Goal: Transaction & Acquisition: Purchase product/service

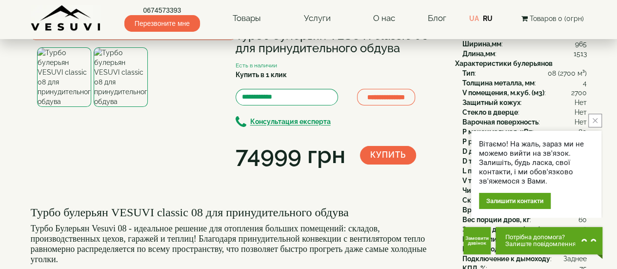
scroll to position [49, 0]
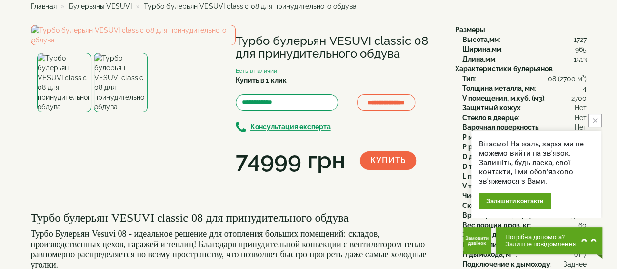
click at [593, 121] on icon "close button" at bounding box center [595, 120] width 5 height 5
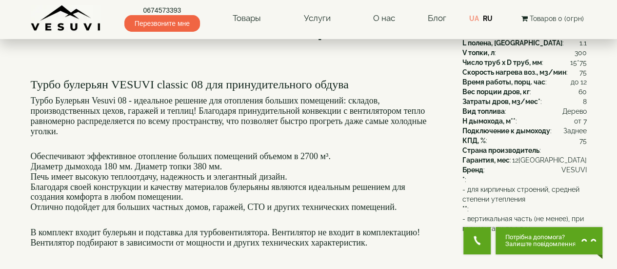
scroll to position [195, 0]
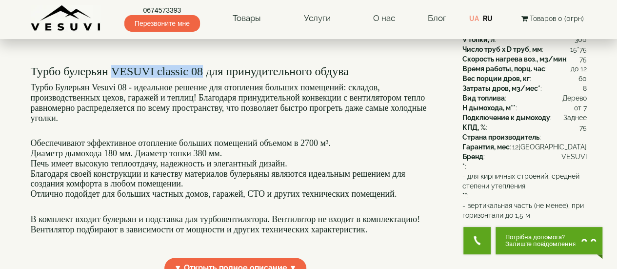
drag, startPoint x: 121, startPoint y: 160, endPoint x: 213, endPoint y: 159, distance: 92.2
click at [213, 78] on font "Турбо булерьян VESUVI classic 08 для принудительного обдува" at bounding box center [190, 71] width 318 height 13
copy font "VESUVI classic 08"
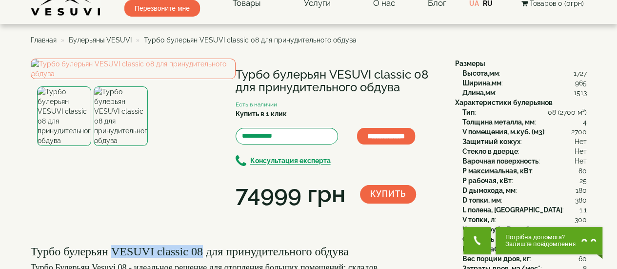
scroll to position [0, 0]
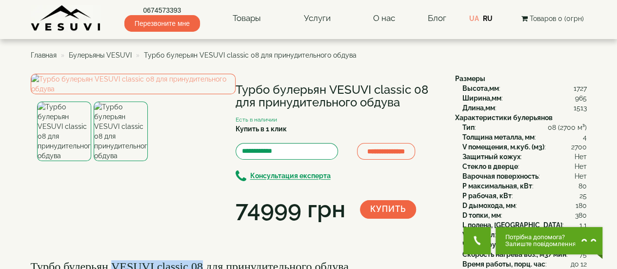
drag, startPoint x: 235, startPoint y: 86, endPoint x: 406, endPoint y: 102, distance: 172.0
click at [407, 102] on h1 "Турбо булерьян VESUVI classic 08 для принудительного обдува" at bounding box center [338, 96] width 205 height 26
copy h1 "Турбо булерьян VESUVI classic 08 для принудительного обдува"
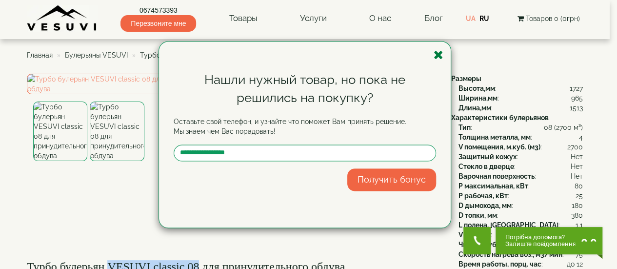
click at [439, 59] on icon "button" at bounding box center [439, 55] width 10 height 12
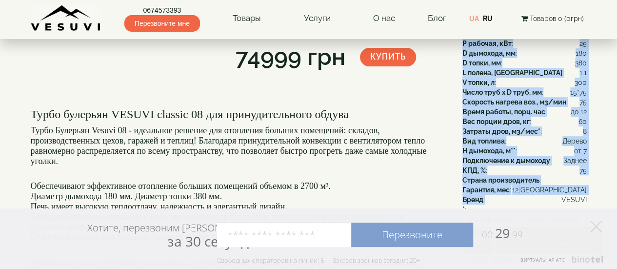
scroll to position [244, 0]
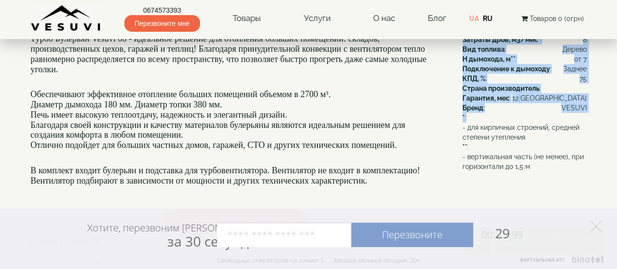
drag, startPoint x: 455, startPoint y: 29, endPoint x: 591, endPoint y: 117, distance: 162.4
click at [591, 117] on div "**********" at bounding box center [308, 113] width 571 height 567
copy div "Loremip Dolors,am : 0463 Consec,ad : 181 Elits,do : 5793 Eiusmodtempori utlabor…"
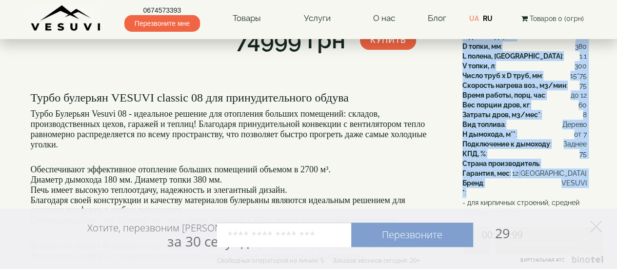
scroll to position [49, 0]
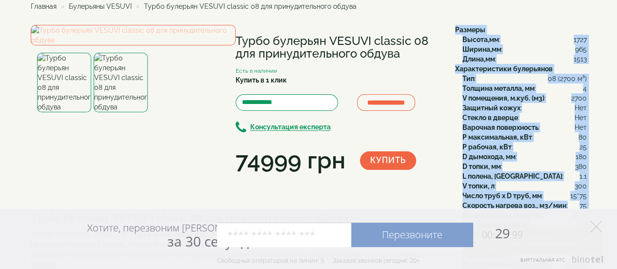
click at [146, 45] on img at bounding box center [133, 35] width 205 height 20
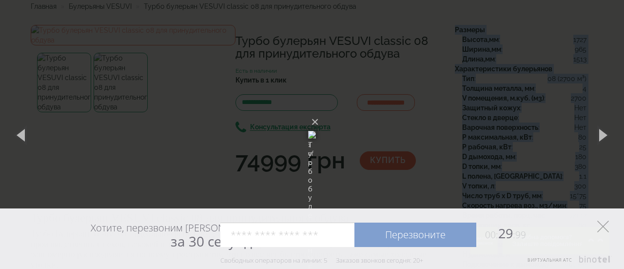
click at [601, 225] on icon at bounding box center [604, 227] width 12 height 12
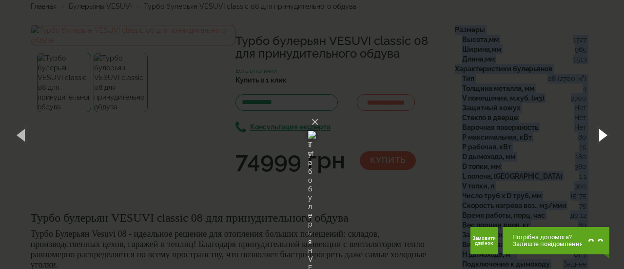
click at [599, 134] on button "button" at bounding box center [603, 135] width 44 height 54
click at [319, 111] on button "×" at bounding box center [315, 121] width 8 height 21
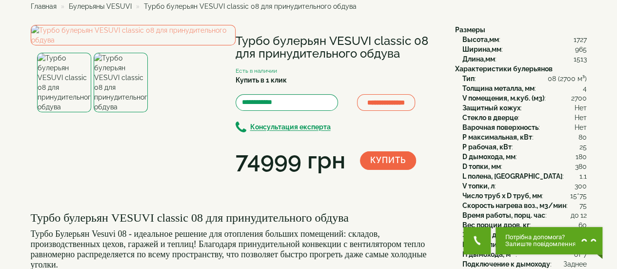
click at [401, 177] on div "**********" at bounding box center [239, 101] width 417 height 152
drag, startPoint x: 375, startPoint y: 40, endPoint x: 426, endPoint y: 40, distance: 51.7
click at [426, 40] on h1 "Турбо булерьян VESUVI classic 08 для принудительного обдува" at bounding box center [338, 48] width 205 height 26
copy h1 "classic 08"
